Goal: Information Seeking & Learning: Learn about a topic

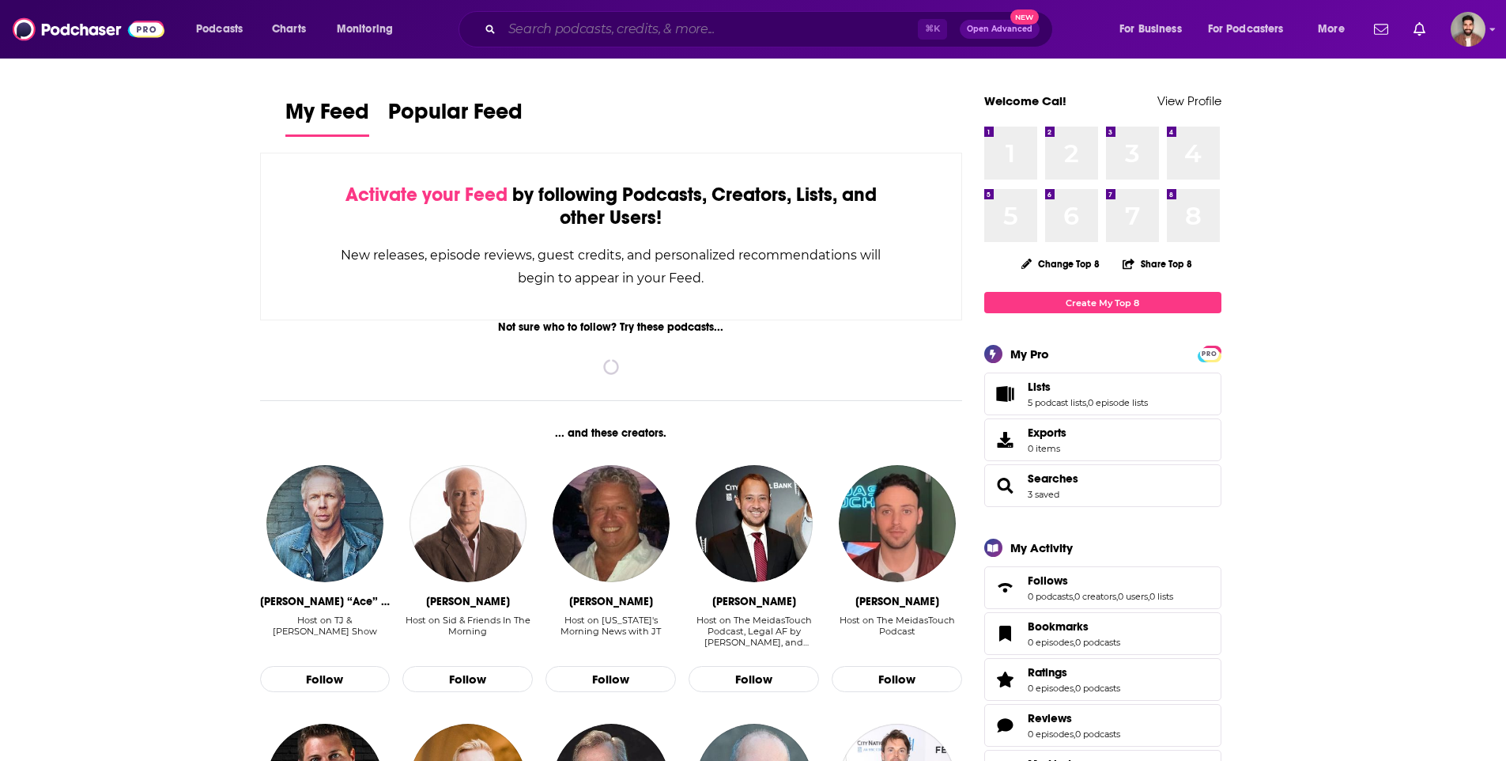
click at [603, 37] on input "Search podcasts, credits, & more..." at bounding box center [710, 29] width 416 height 25
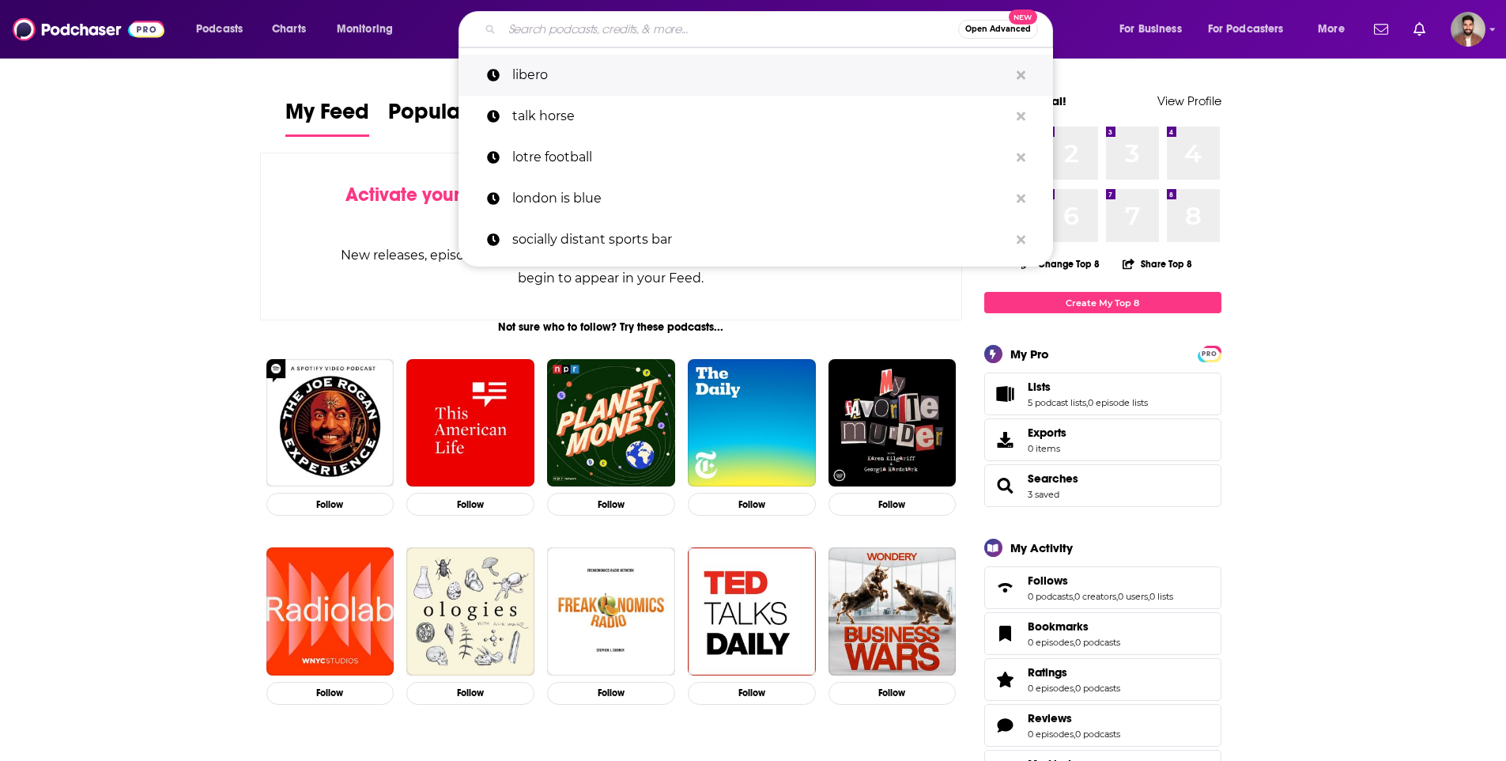
click at [669, 67] on p "libero" at bounding box center [760, 75] width 497 height 41
type input "libero"
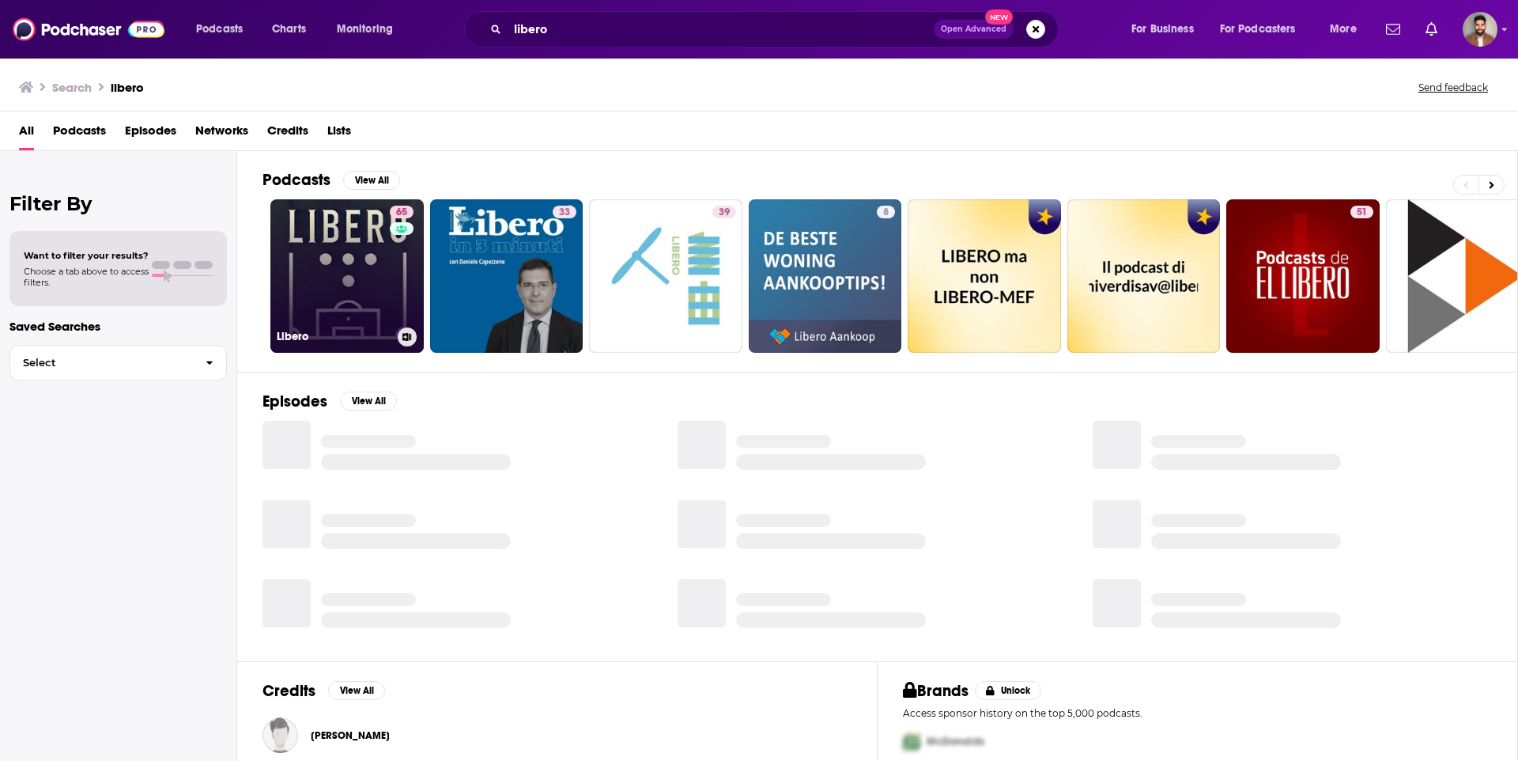
click at [379, 279] on link "65 Libero" at bounding box center [346, 275] width 153 height 153
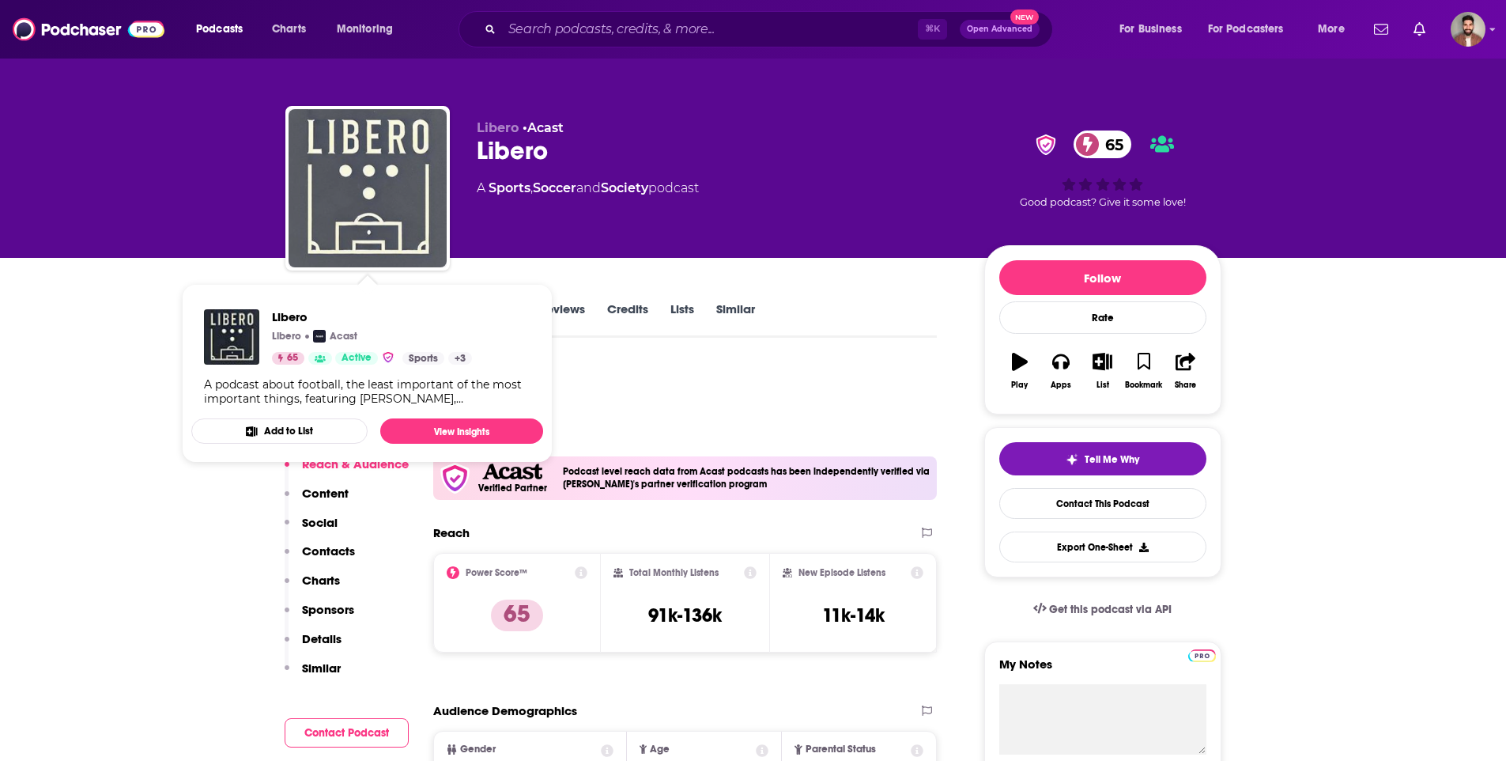
click at [386, 182] on img "Libero" at bounding box center [368, 188] width 158 height 158
